Goal: Task Accomplishment & Management: Complete application form

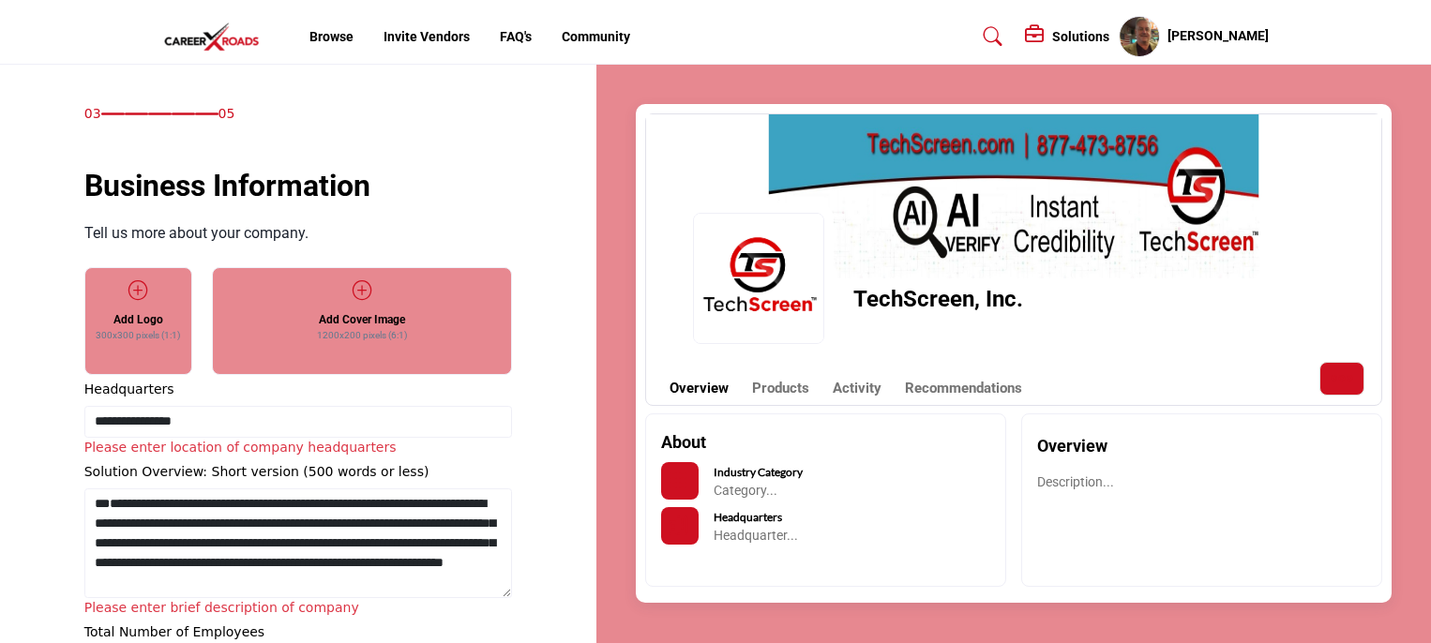
select select "***"
drag, startPoint x: 465, startPoint y: 566, endPoint x: 64, endPoint y: 493, distance: 407.8
click at [64, 493] on div "03 05 Business Information" at bounding box center [298, 428] width 537 height 649
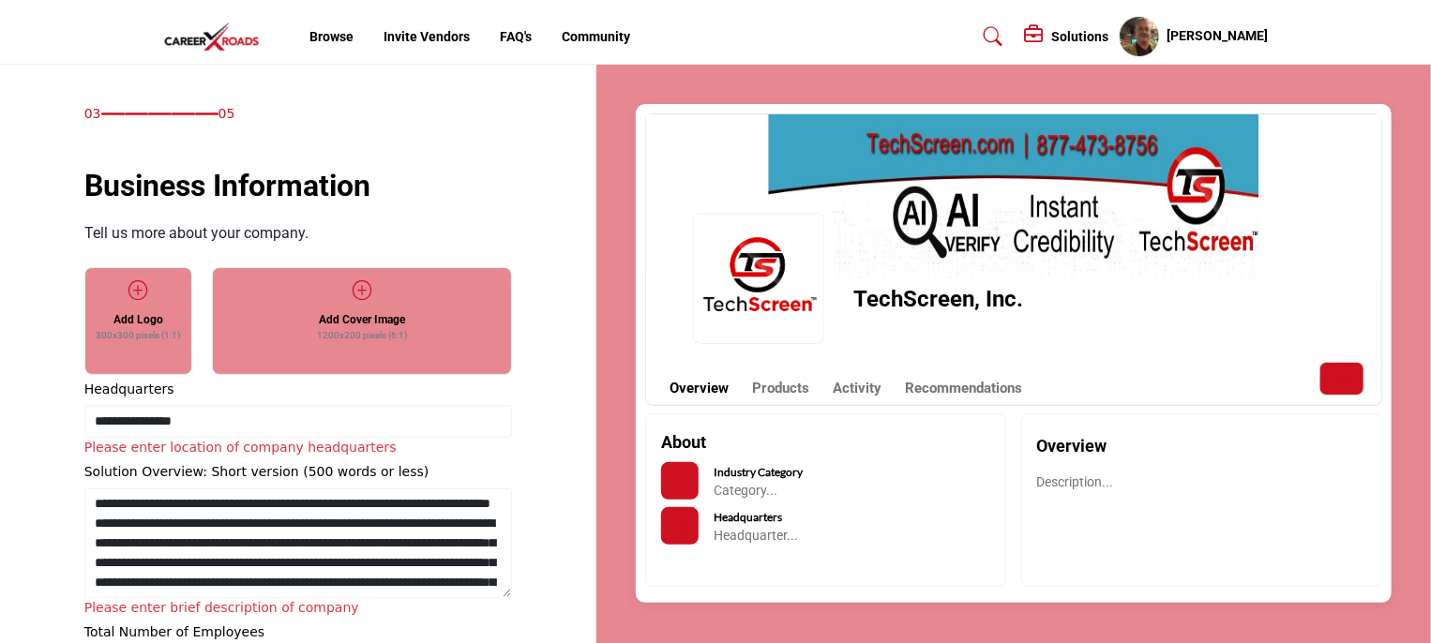
drag, startPoint x: 202, startPoint y: 528, endPoint x: 79, endPoint y: 511, distance: 124.9
click at [79, 511] on div "Business Information Tell us more about your company. Add Logo 300x300 pixels (…" at bounding box center [297, 421] width 447 height 517
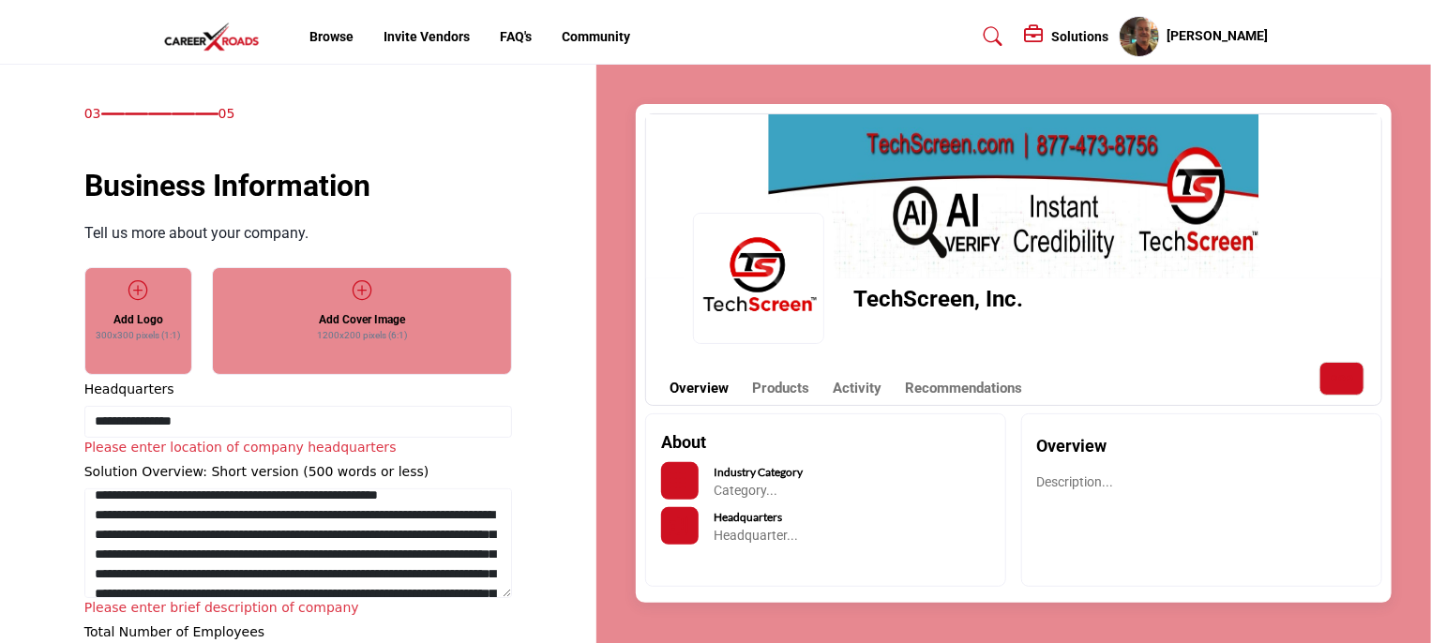
scroll to position [94, 0]
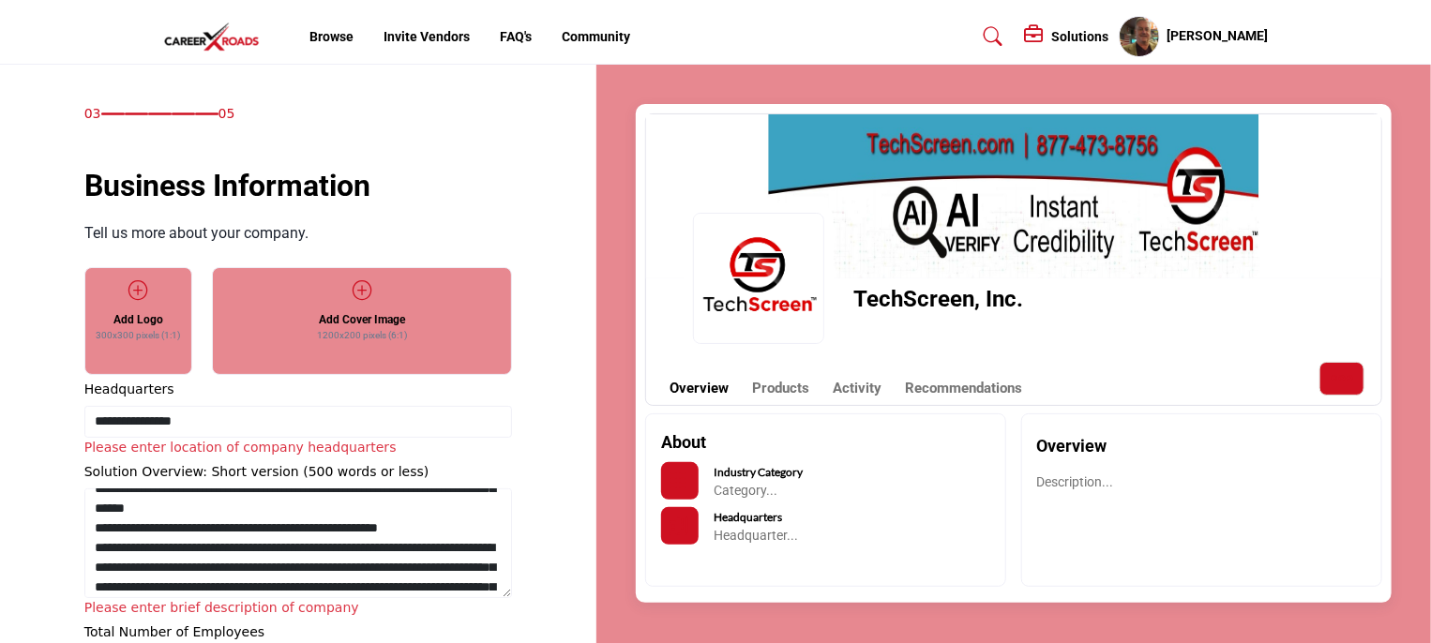
click at [95, 547] on textarea "Shortoverview" at bounding box center [298, 543] width 428 height 110
drag, startPoint x: 461, startPoint y: 546, endPoint x: 85, endPoint y: 543, distance: 375.9
click at [85, 543] on textarea "Shortoverview" at bounding box center [298, 543] width 428 height 110
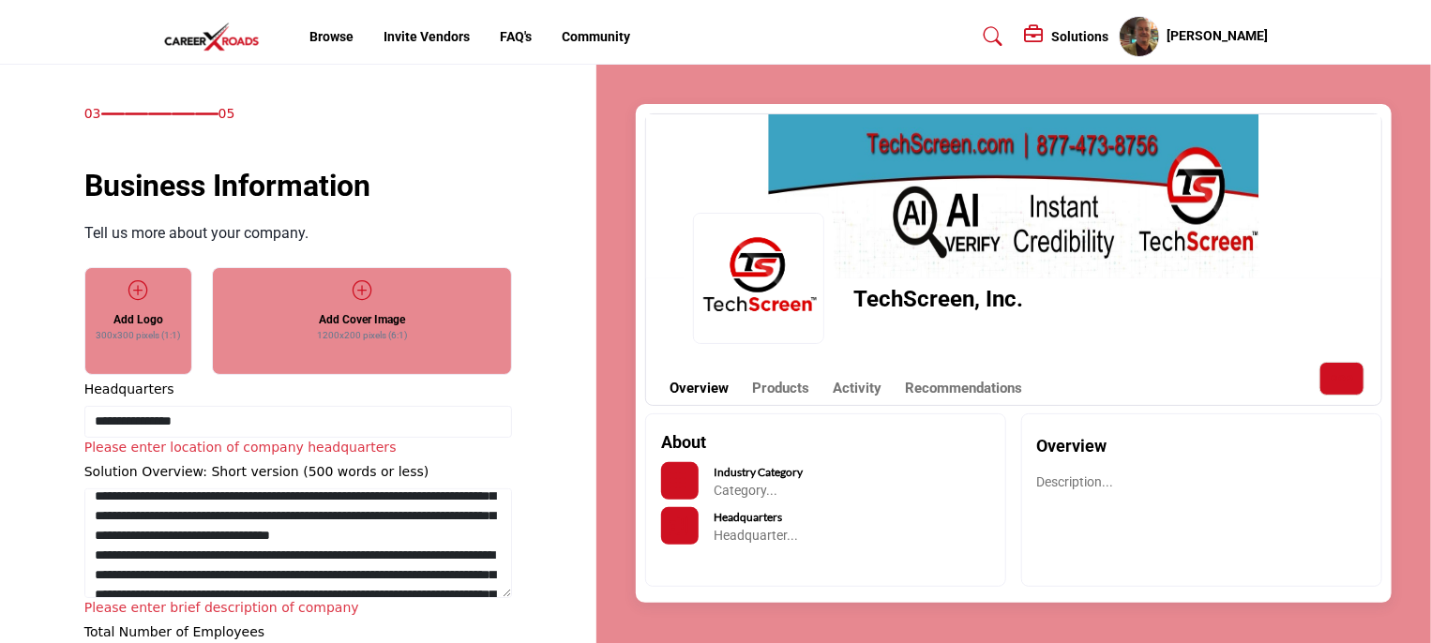
scroll to position [236, 0]
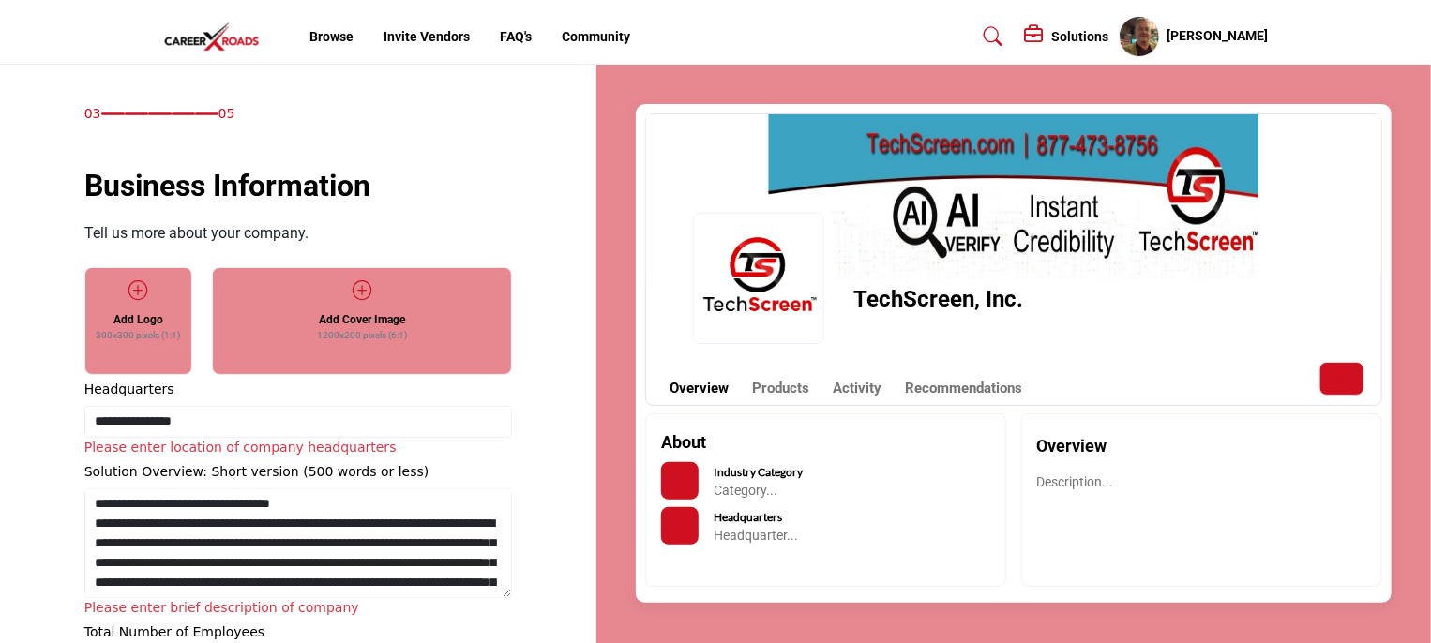
click at [97, 584] on textarea "Shortoverview" at bounding box center [298, 543] width 428 height 110
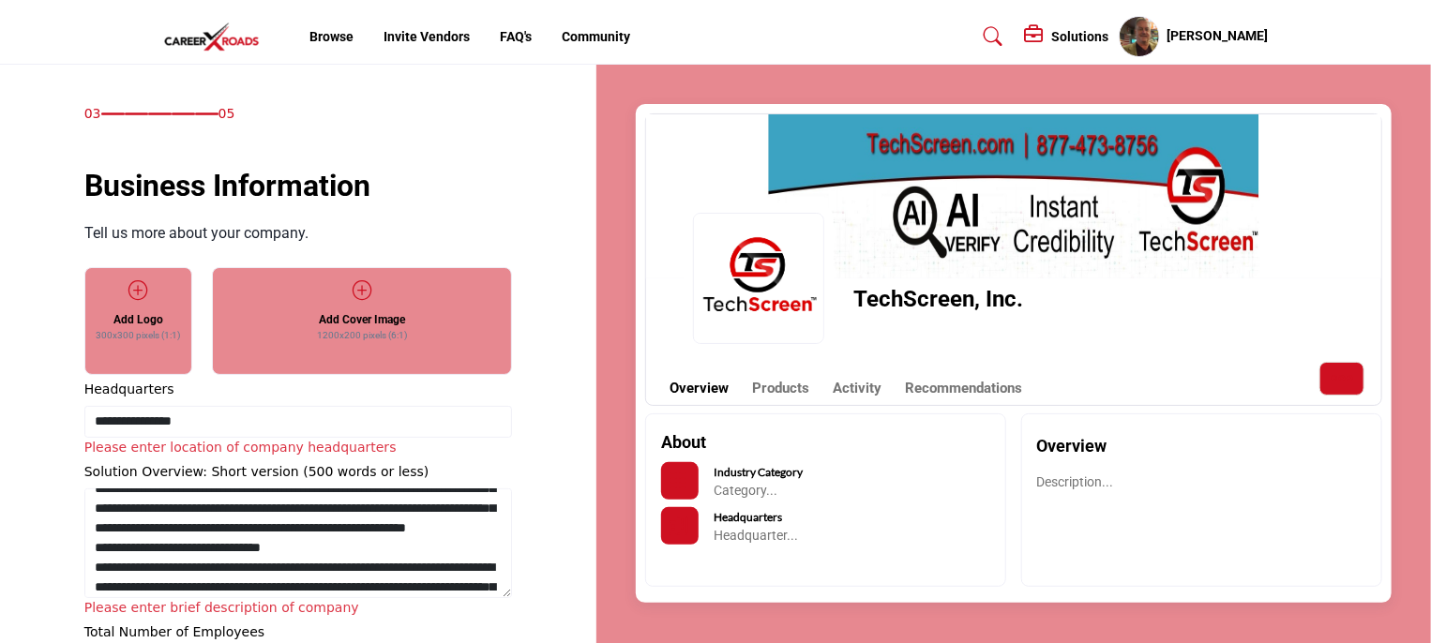
scroll to position [424, 0]
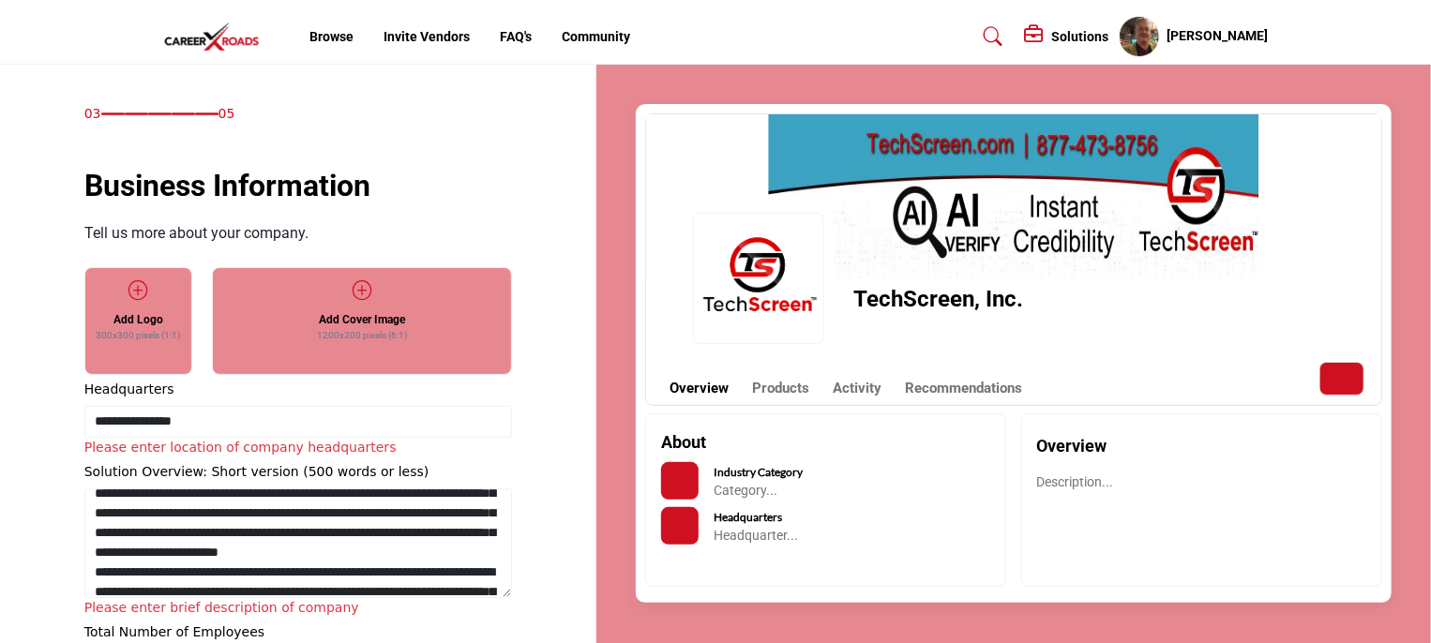
drag, startPoint x: 322, startPoint y: 545, endPoint x: 82, endPoint y: 552, distance: 240.1
click at [82, 552] on div "Business Information Tell us more about your company. Add Logo 300x300 pixels (…" at bounding box center [297, 421] width 447 height 517
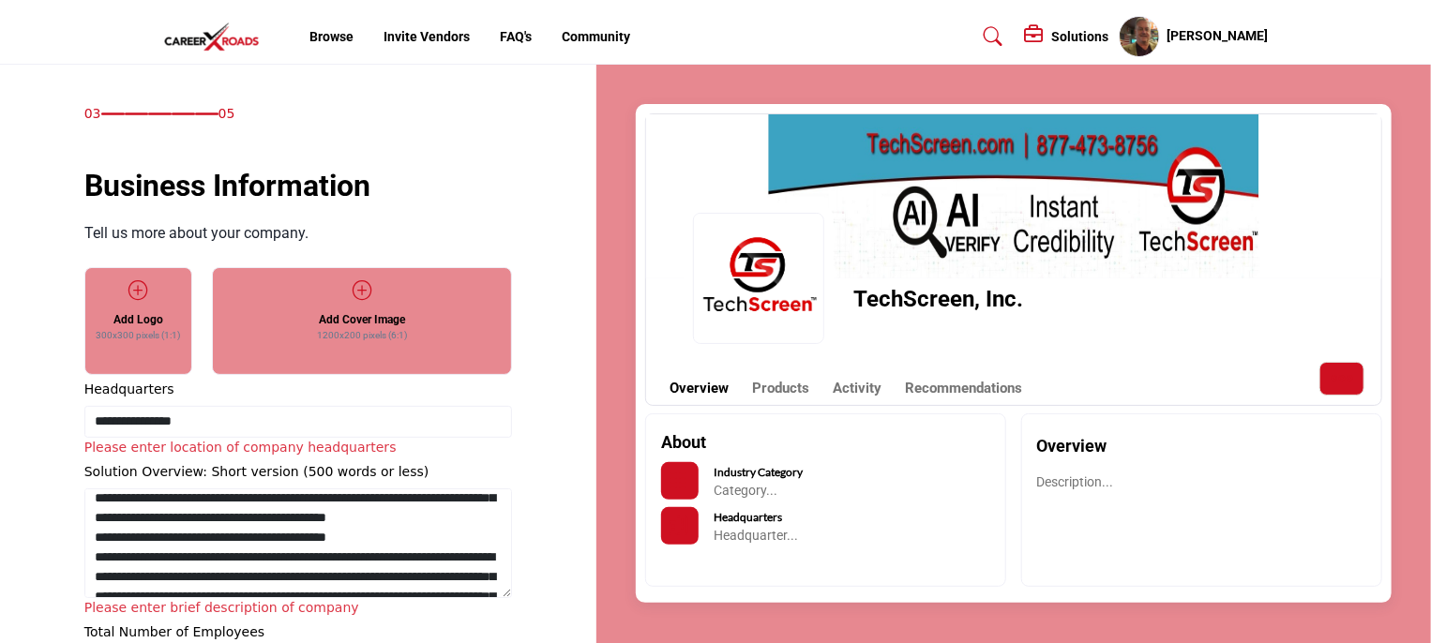
click at [94, 574] on textarea "Shortoverview" at bounding box center [298, 543] width 428 height 110
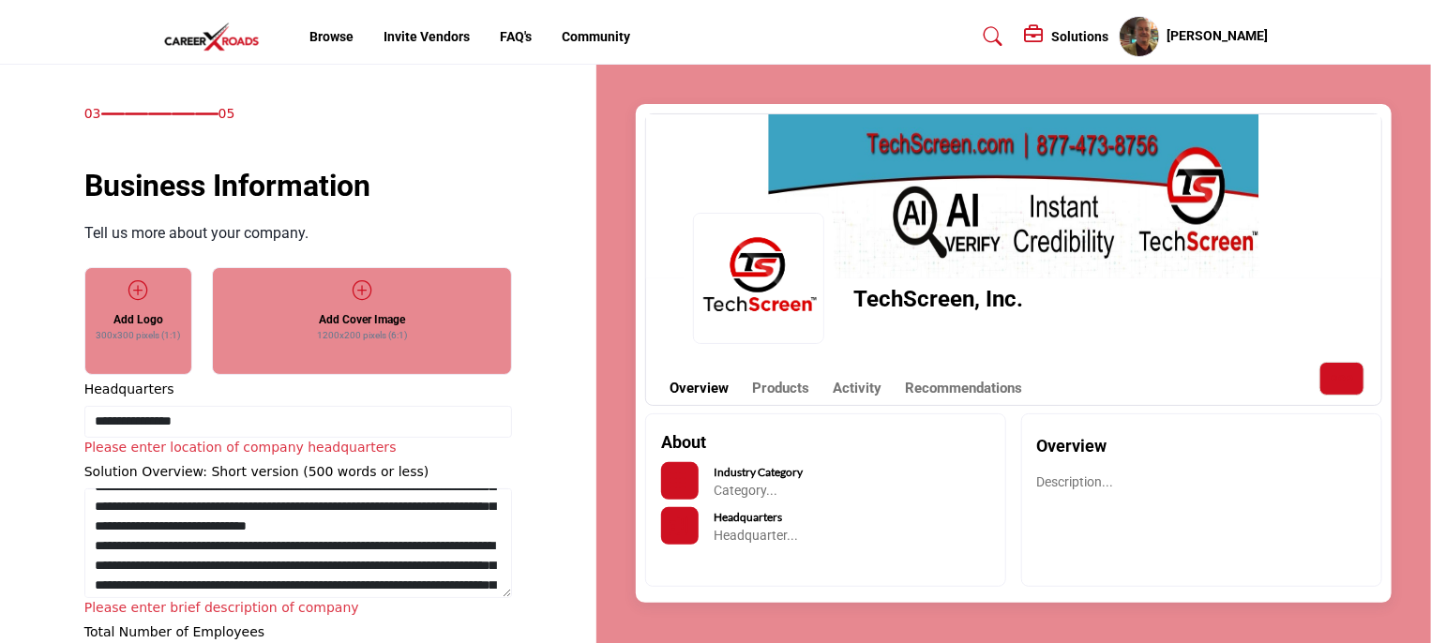
scroll to position [664, 0]
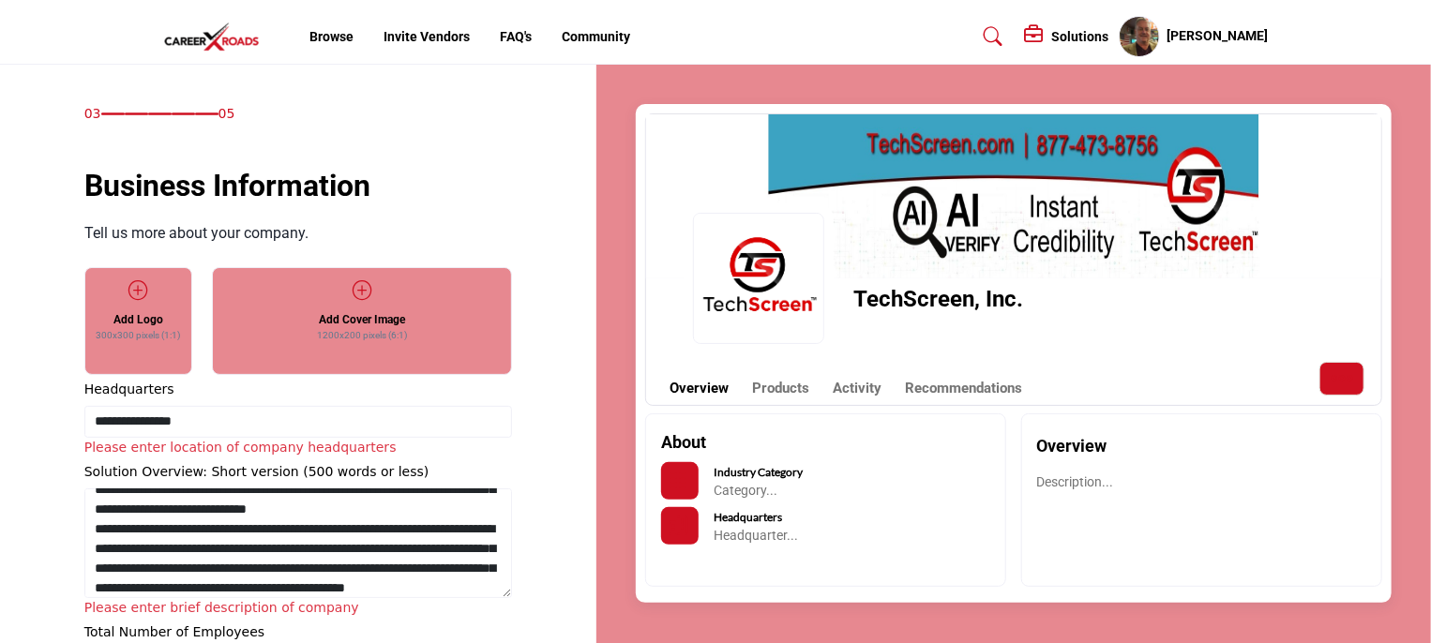
drag, startPoint x: 408, startPoint y: 582, endPoint x: 86, endPoint y: 537, distance: 324.7
click at [86, 537] on textarea "Shortoverview" at bounding box center [298, 543] width 428 height 110
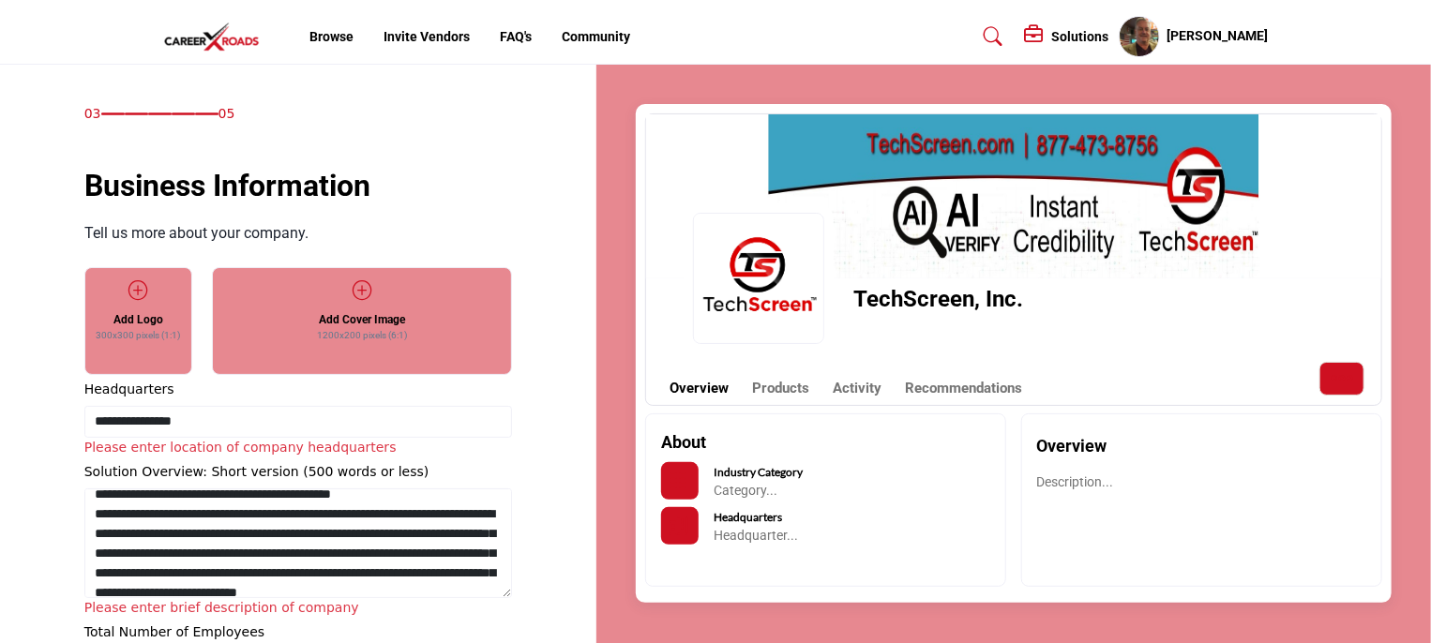
scroll to position [757, 0]
click at [95, 570] on textarea "Shortoverview" at bounding box center [298, 543] width 428 height 110
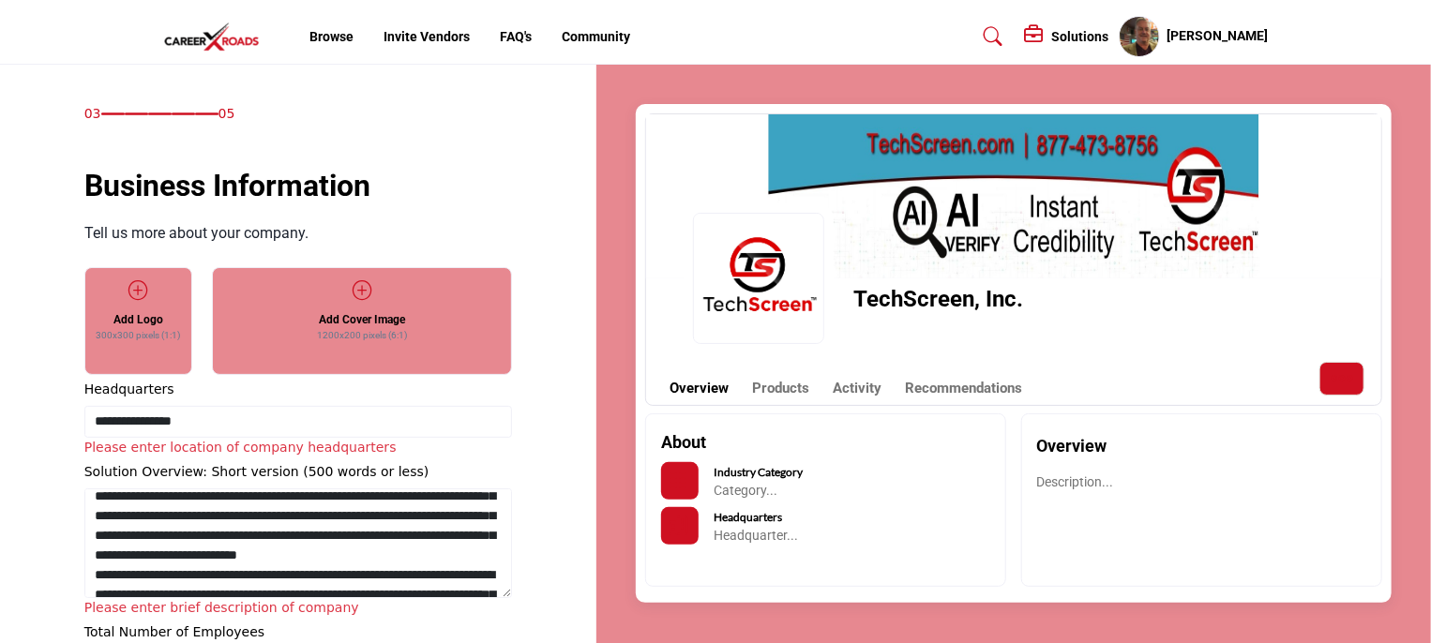
type textarea "**********"
